Goal: Check status: Check status

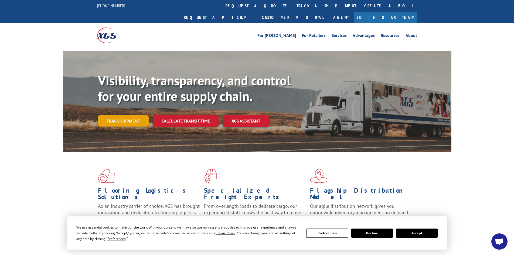
click at [140, 115] on link "Track shipment" at bounding box center [123, 120] width 51 height 11
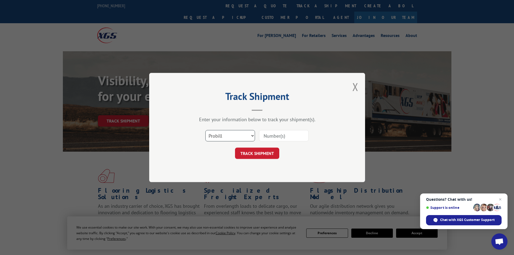
click at [235, 136] on select "Select category... Probill BOL PO" at bounding box center [230, 135] width 50 height 11
select select "bol"
click at [205, 130] on select "Select category... Probill BOL PO" at bounding box center [230, 135] width 50 height 11
click at [270, 138] on input at bounding box center [284, 135] width 50 height 11
paste input "7069174"
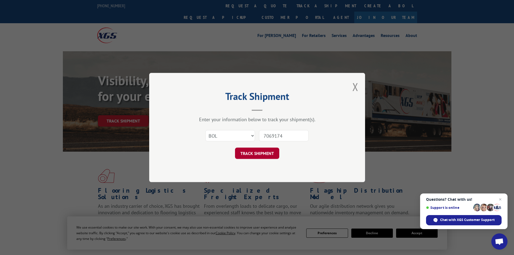
type input "7069174"
click at [259, 156] on button "TRACK SHIPMENT" at bounding box center [257, 153] width 44 height 11
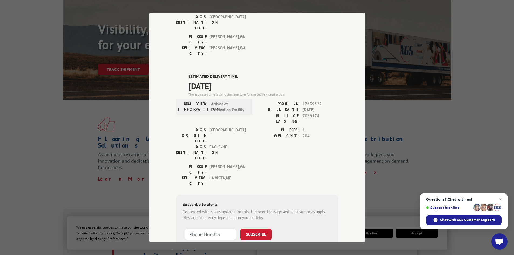
scroll to position [54, 0]
